Goal: Check status: Check status

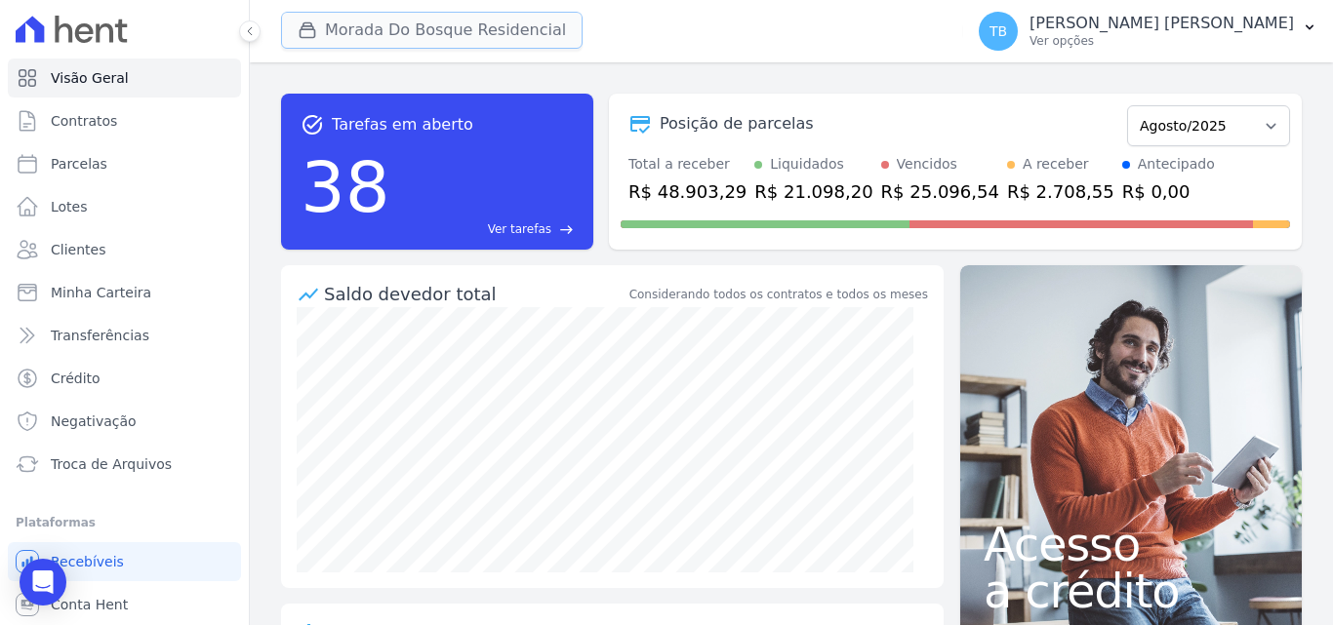
click at [398, 34] on button "Morada Do Bosque Residencial" at bounding box center [431, 30] width 301 height 37
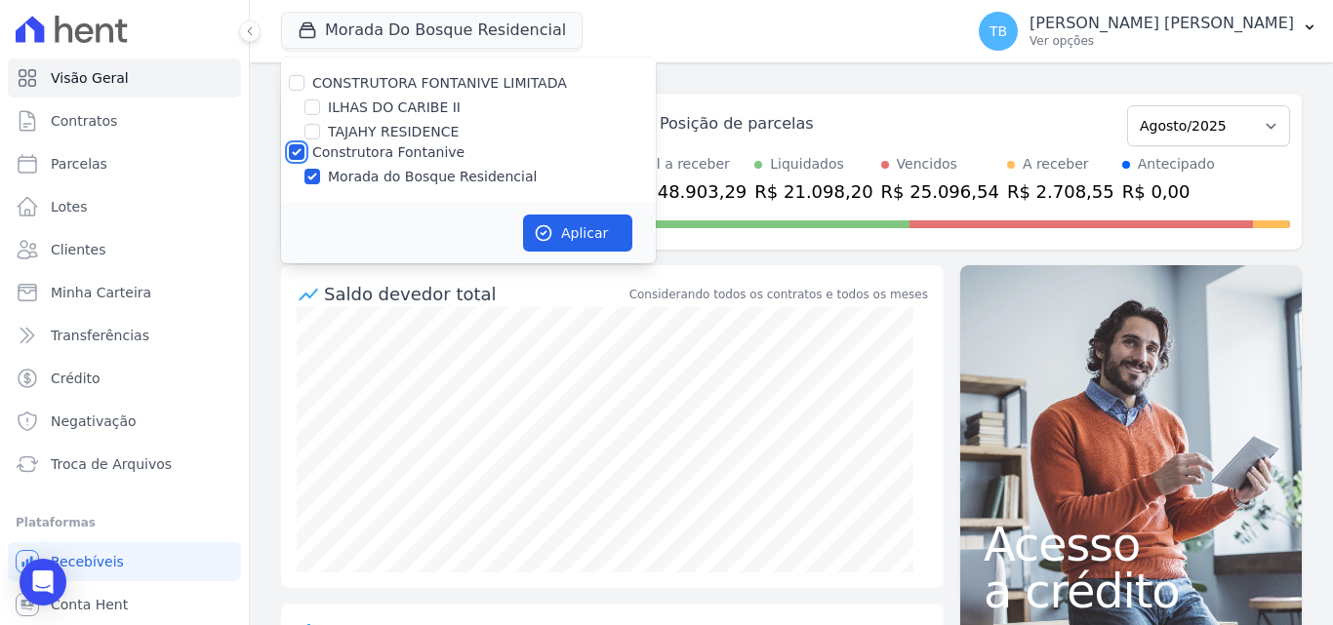
click at [295, 154] on input "Construtora Fontanive" at bounding box center [297, 152] width 16 height 16
checkbox input "false"
click at [312, 104] on input "ILHAS DO CARIBE II" at bounding box center [312, 108] width 16 height 16
checkbox input "true"
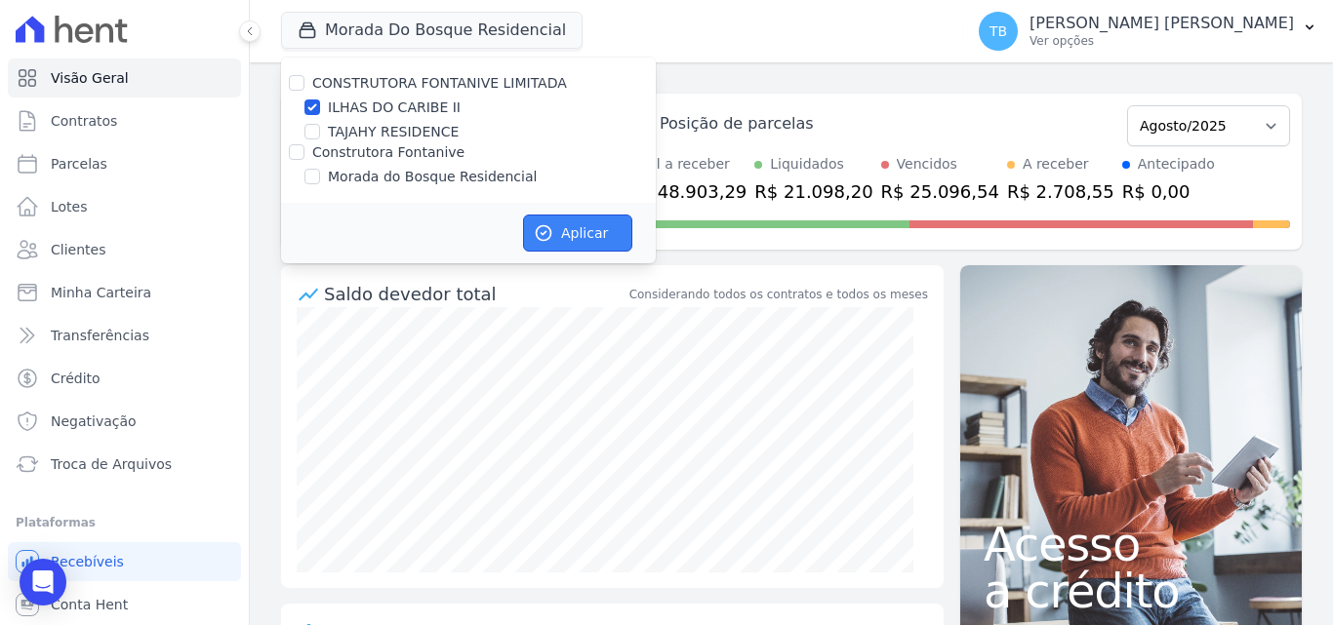
click at [608, 223] on button "Aplicar" at bounding box center [577, 233] width 109 height 37
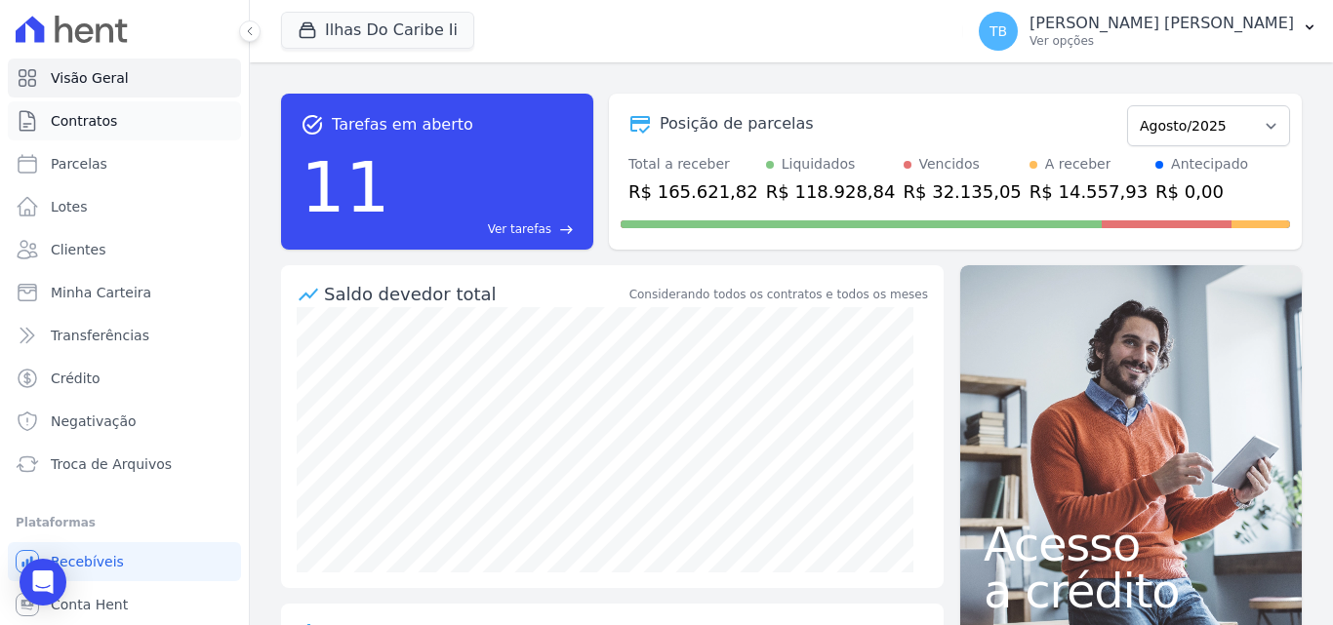
click at [90, 119] on span "Contratos" at bounding box center [84, 121] width 66 height 20
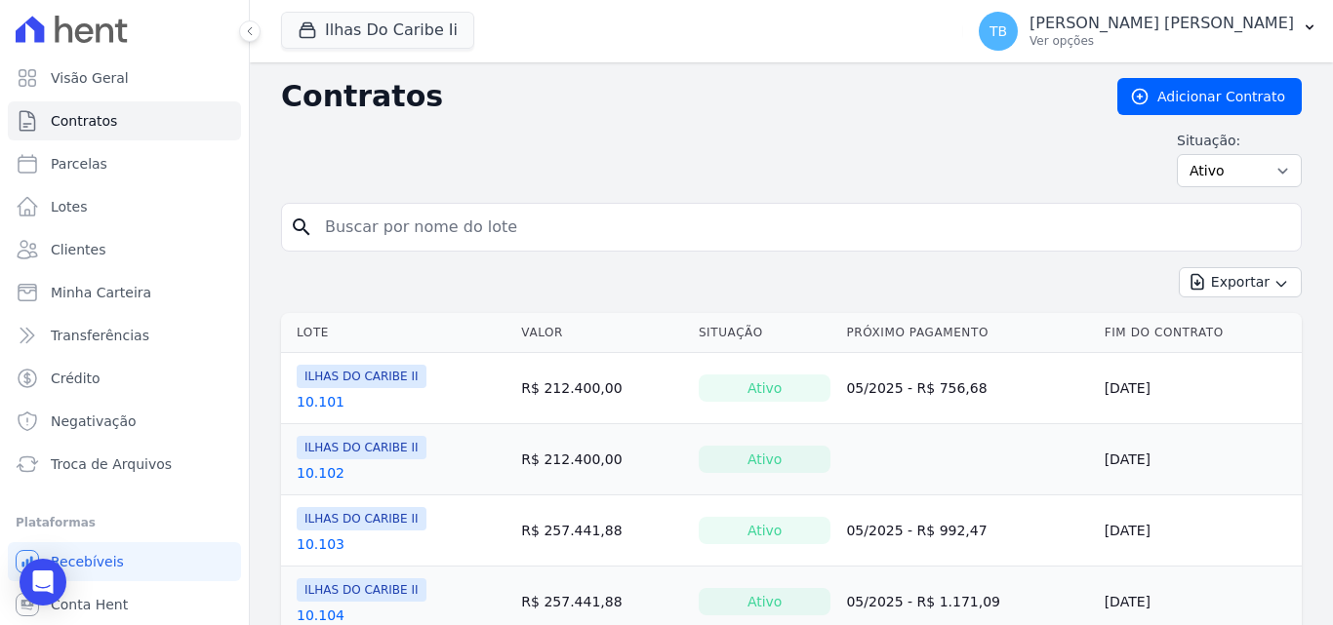
click at [409, 159] on div "Situação: Ativo Todos Pausado Distratado Rascunho Expirado Encerrado" at bounding box center [791, 159] width 1020 height 57
click at [412, 235] on input "search" at bounding box center [802, 227] width 979 height 39
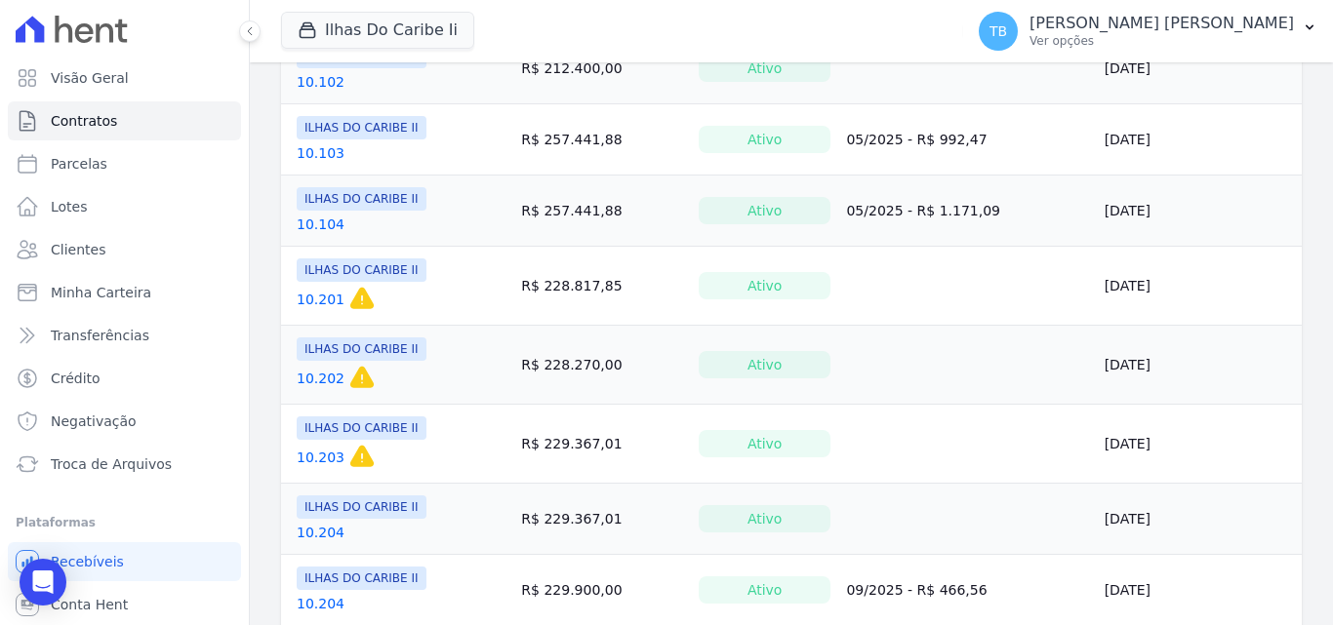
scroll to position [488, 0]
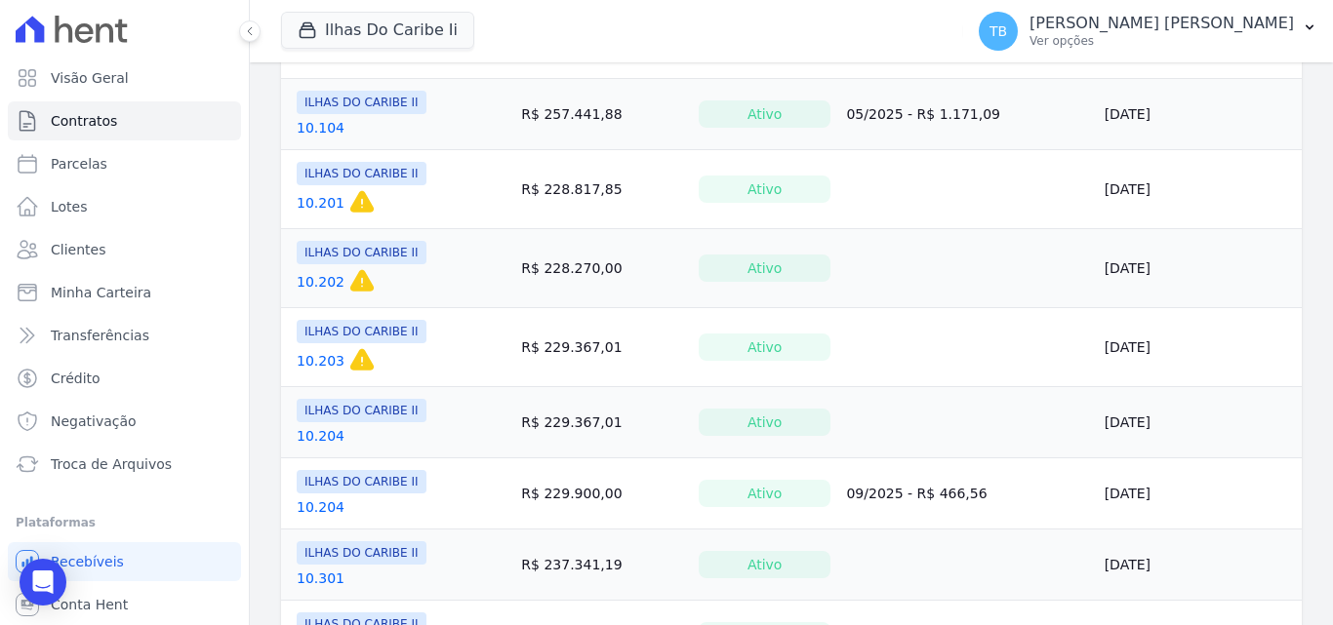
type input "10.204"
click at [322, 437] on link "10.204" at bounding box center [321, 436] width 48 height 20
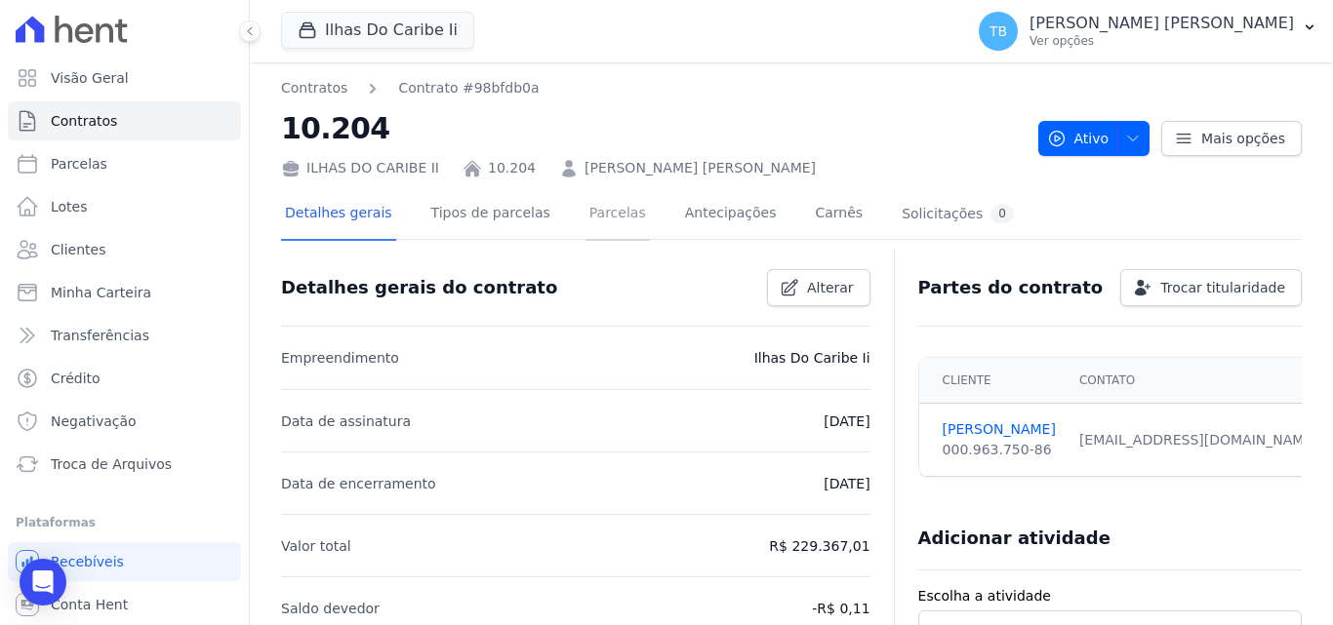
click at [608, 211] on link "Parcelas" at bounding box center [617, 215] width 64 height 52
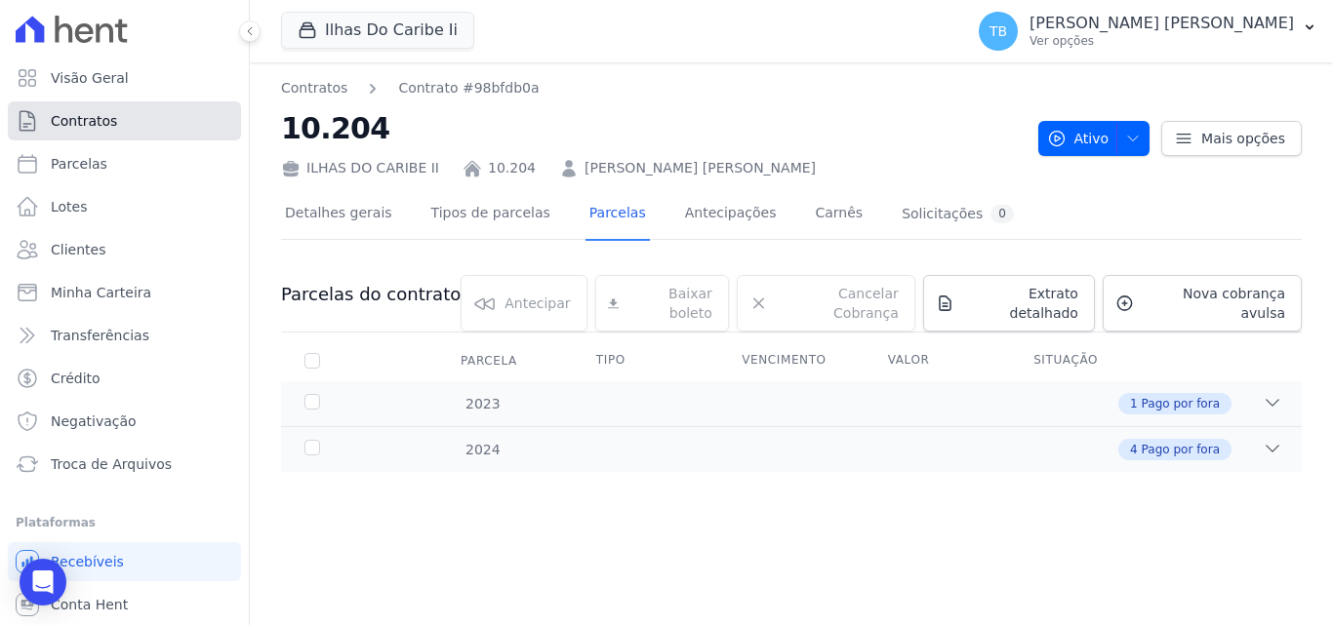
click at [97, 115] on span "Contratos" at bounding box center [84, 121] width 66 height 20
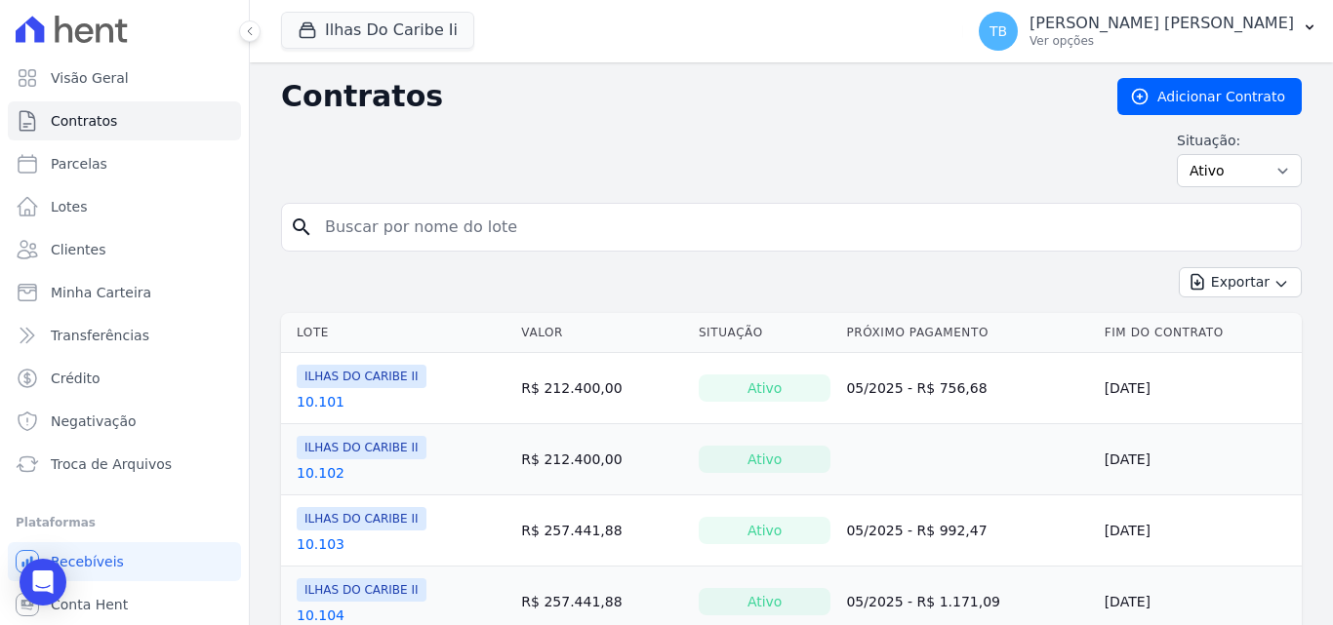
click at [425, 234] on input "search" at bounding box center [802, 227] width 979 height 39
click at [410, 232] on input "search" at bounding box center [802, 227] width 979 height 39
type input "10.204"
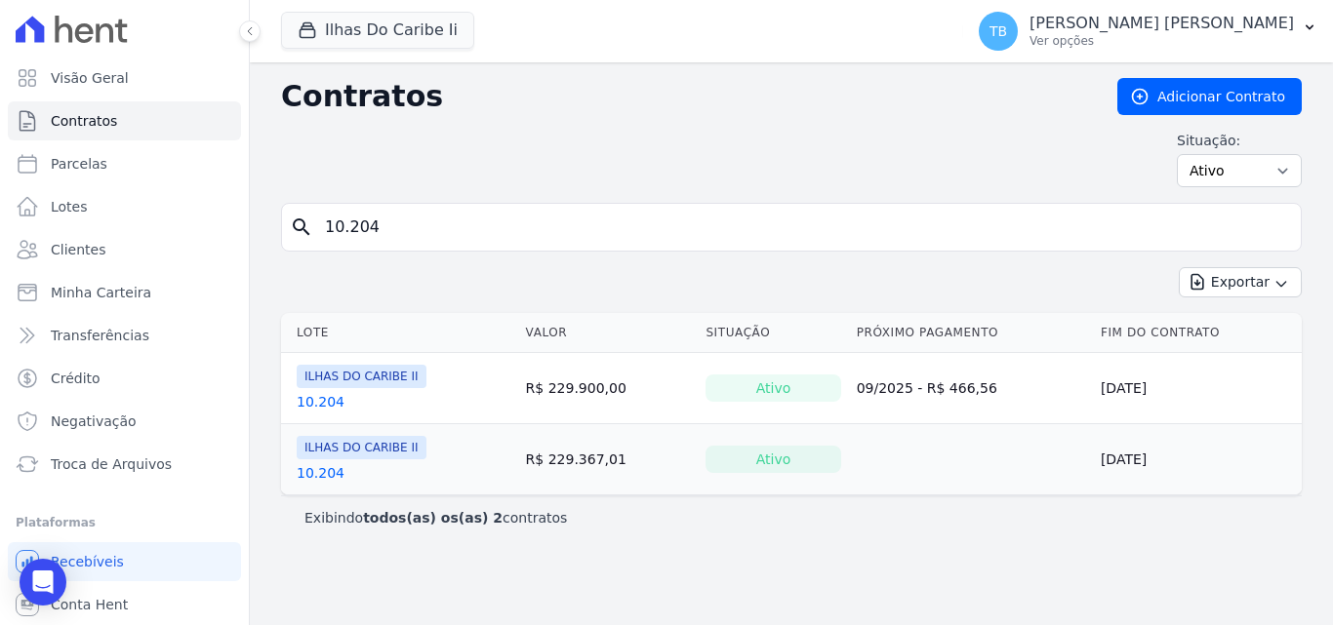
click at [315, 403] on link "10.204" at bounding box center [321, 402] width 48 height 20
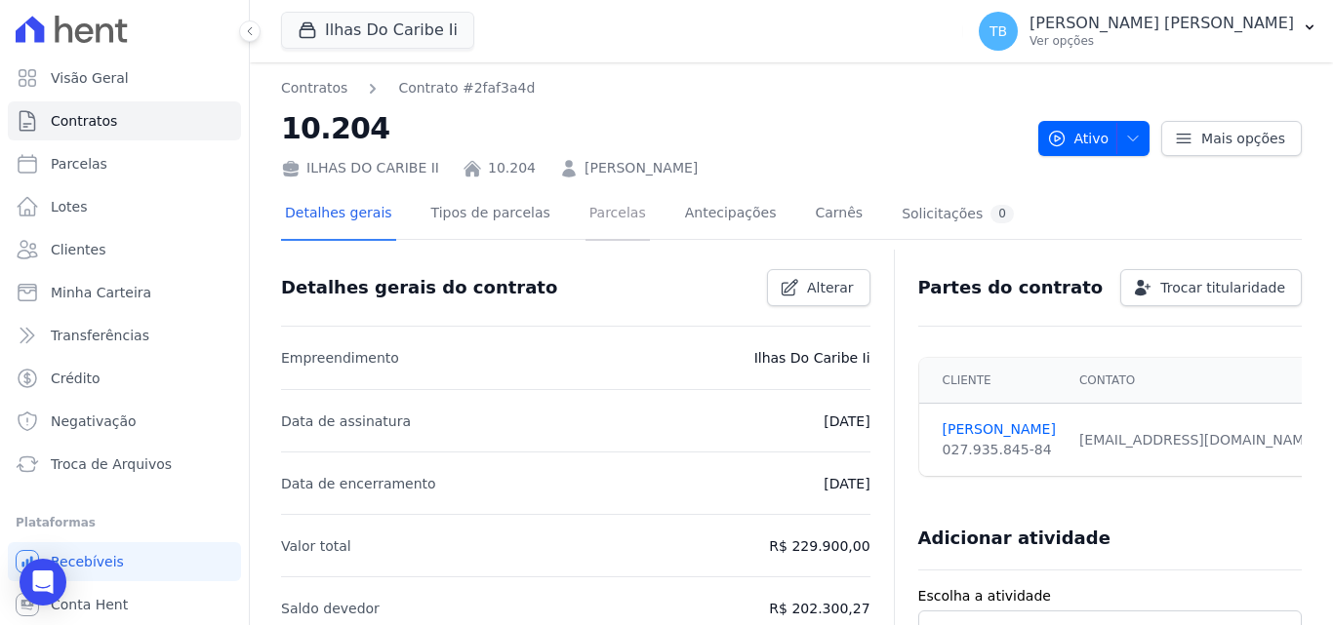
click at [599, 205] on link "Parcelas" at bounding box center [617, 215] width 64 height 52
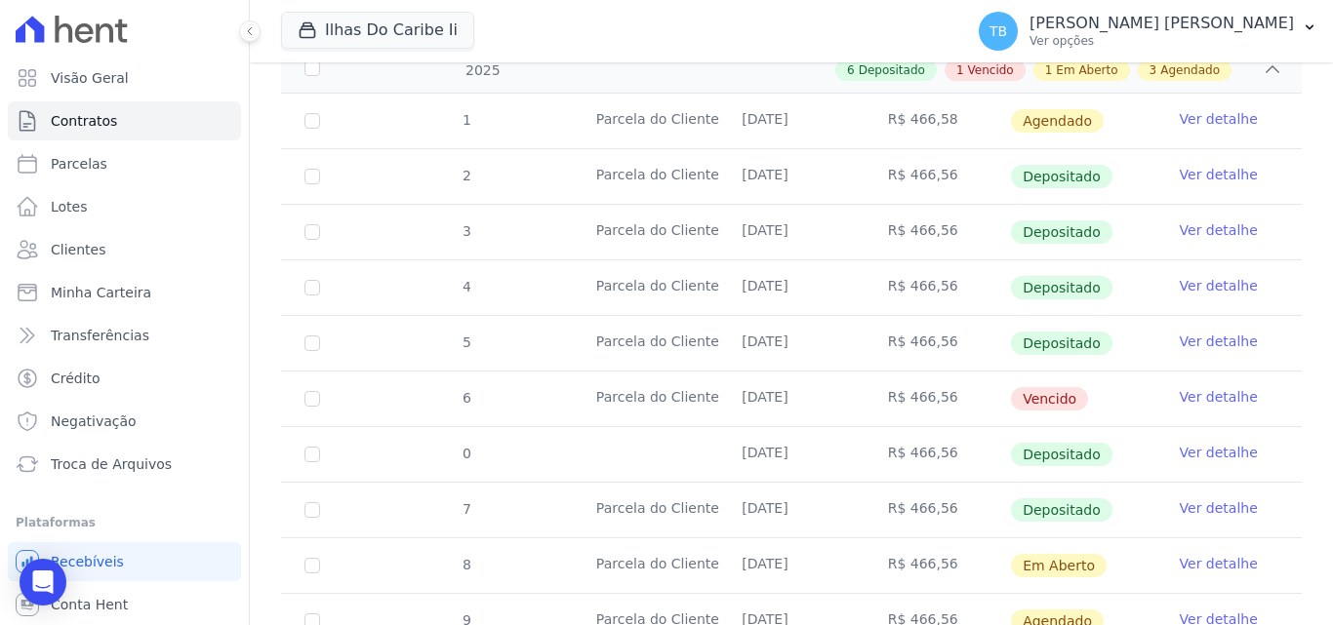
scroll to position [501, 0]
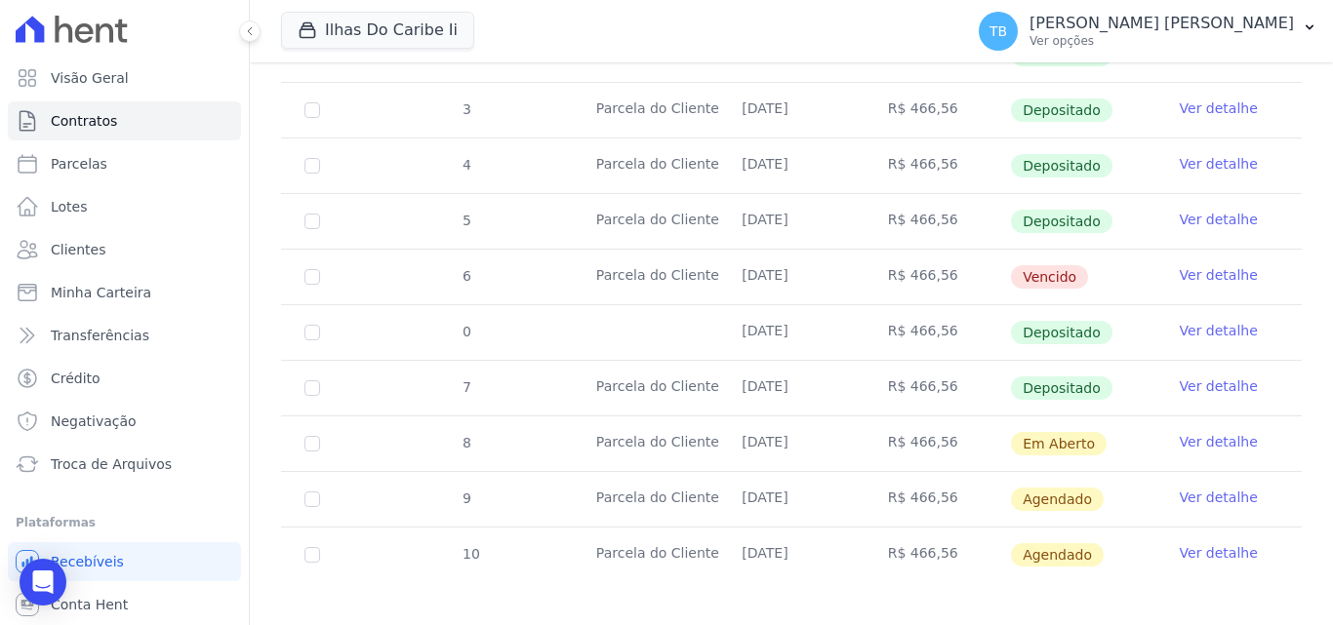
click at [1187, 377] on link "Ver detalhe" at bounding box center [1218, 387] width 78 height 20
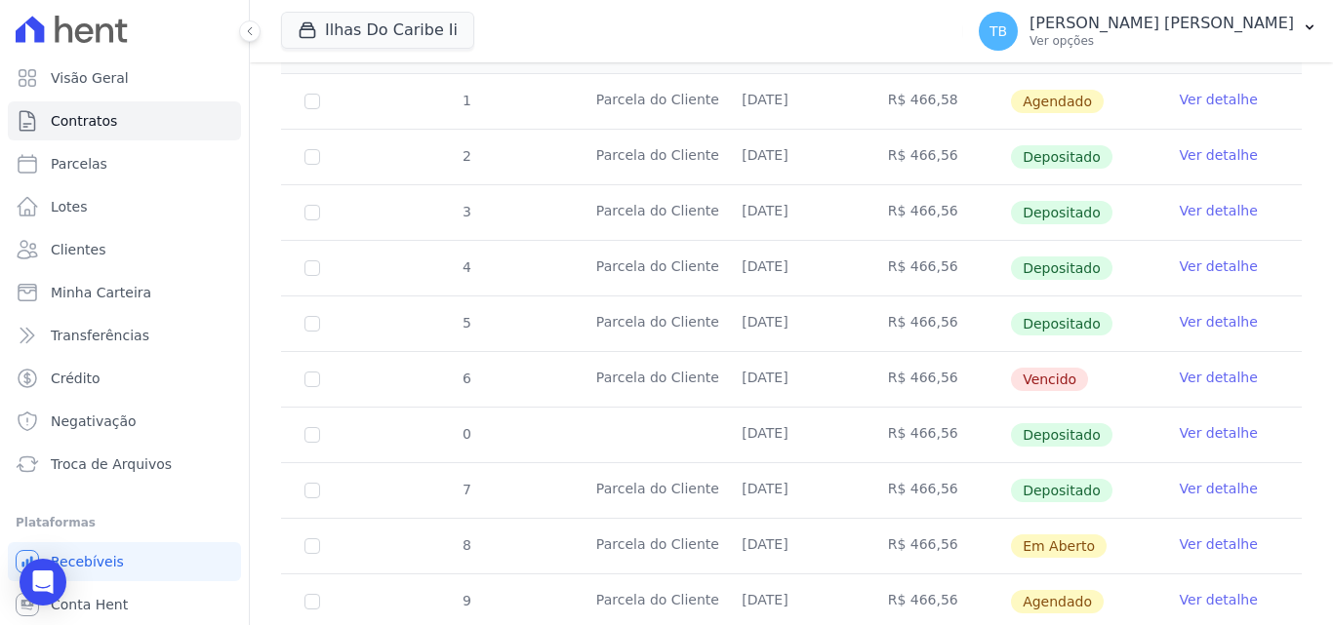
scroll to position [501, 0]
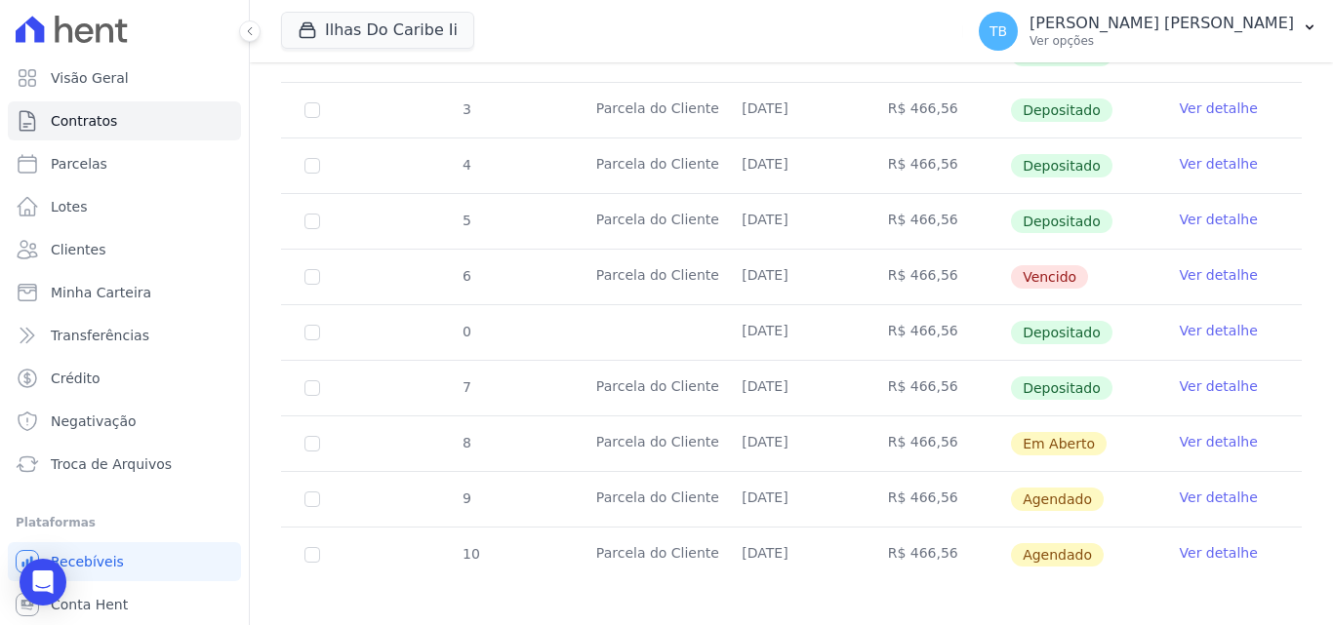
click at [1198, 321] on link "Ver detalhe" at bounding box center [1218, 331] width 78 height 20
